Goal: Navigation & Orientation: Find specific page/section

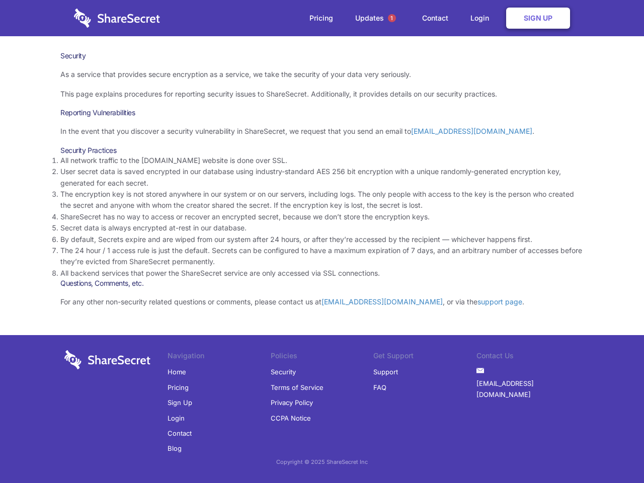
click at [322, 242] on li "By default, Secrets expire and are wiped from our system after 24 hours, or aft…" at bounding box center [321, 239] width 523 height 11
click at [392, 18] on span "1" at bounding box center [392, 18] width 8 height 8
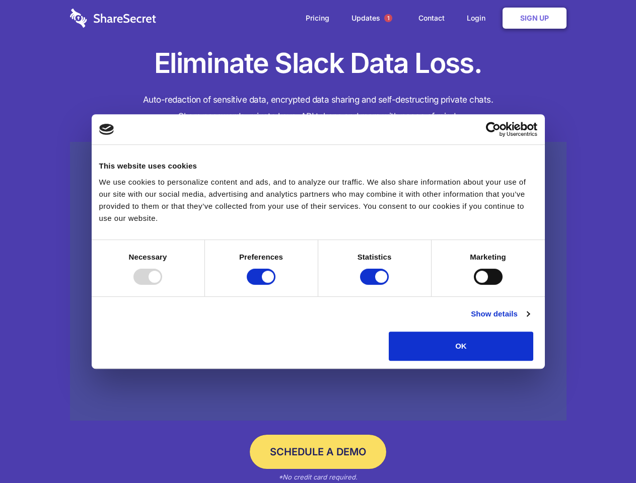
click at [162, 285] on div at bounding box center [147, 277] width 29 height 16
click at [275, 285] on input "Preferences" at bounding box center [261, 277] width 29 height 16
checkbox input "false"
click at [375, 285] on input "Statistics" at bounding box center [374, 277] width 29 height 16
checkbox input "false"
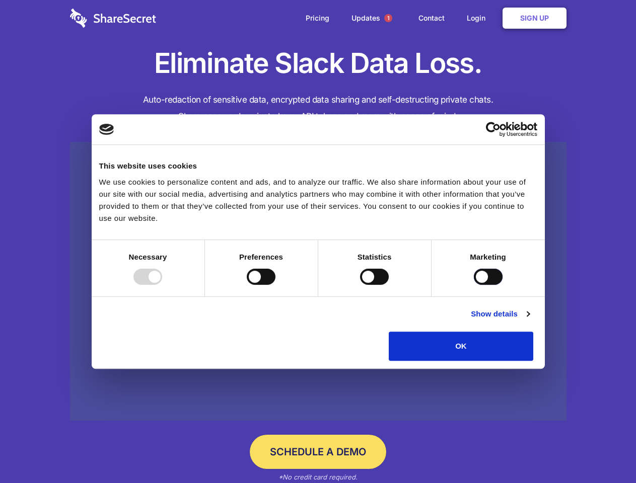
click at [473, 285] on input "Marketing" at bounding box center [487, 277] width 29 height 16
checkbox input "true"
click at [529, 320] on link "Show details" at bounding box center [499, 314] width 58 height 12
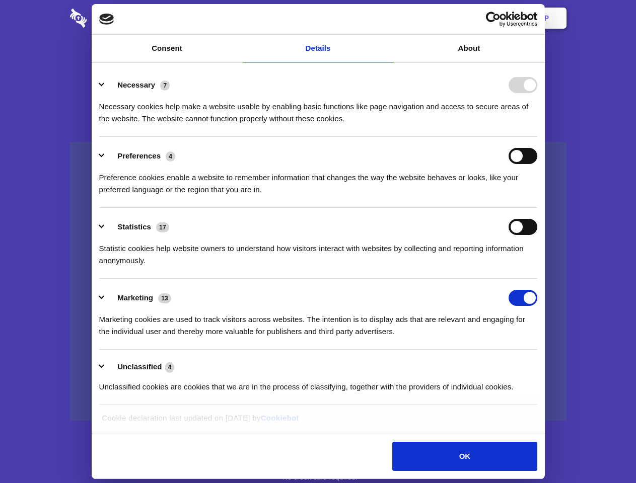
click at [537, 137] on li "Necessary 7 Necessary cookies help make a website usable by enabling basic func…" at bounding box center [318, 101] width 438 height 71
click at [387, 18] on span "1" at bounding box center [388, 18] width 8 height 8
